Goal: Task Accomplishment & Management: Use online tool/utility

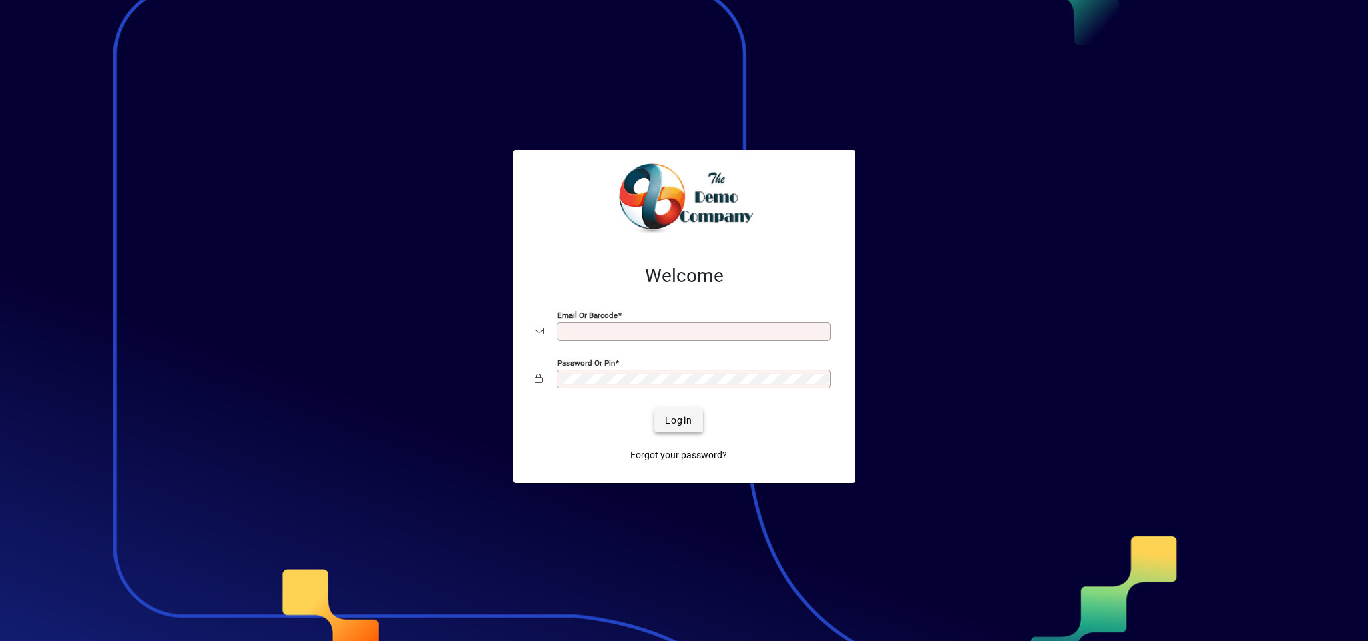
type input "**********"
click at [685, 419] on span "Login" at bounding box center [678, 421] width 27 height 14
